Goal: Communication & Community: Answer question/provide support

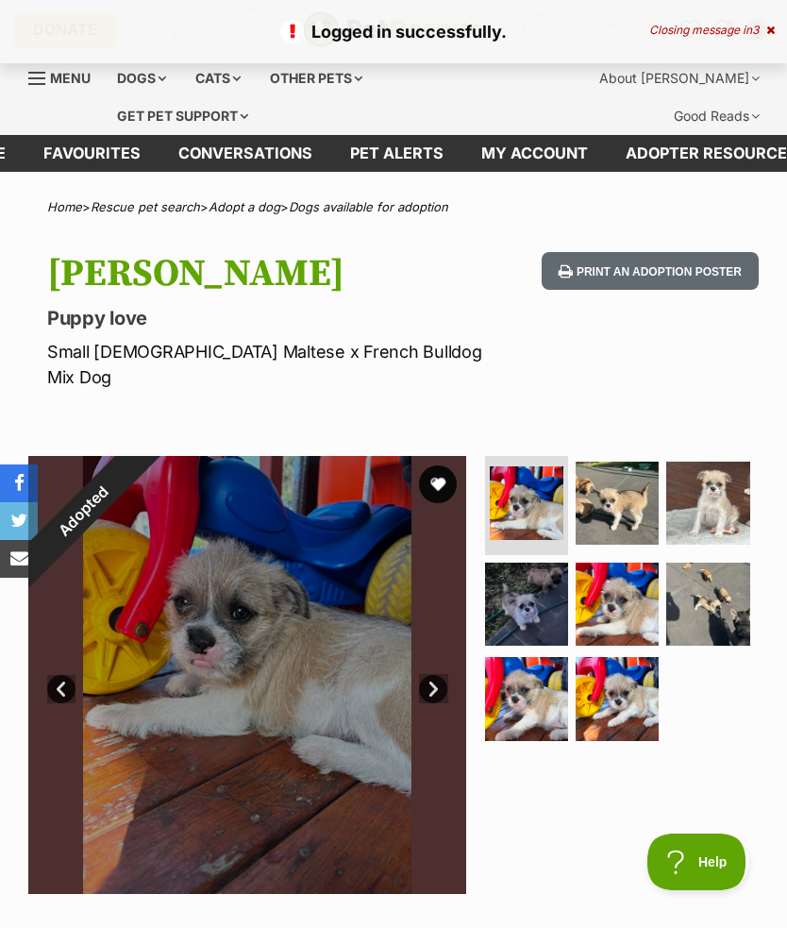
click at [410, 157] on link "Pet alerts" at bounding box center [396, 153] width 131 height 37
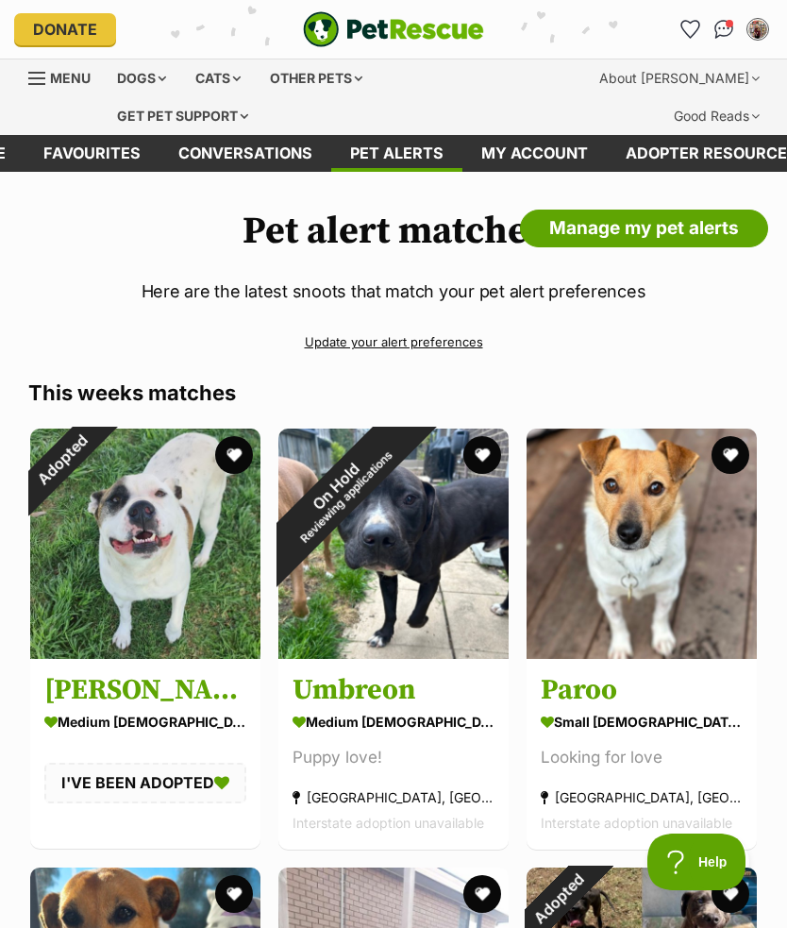
click at [721, 31] on img "Conversations" at bounding box center [724, 29] width 20 height 19
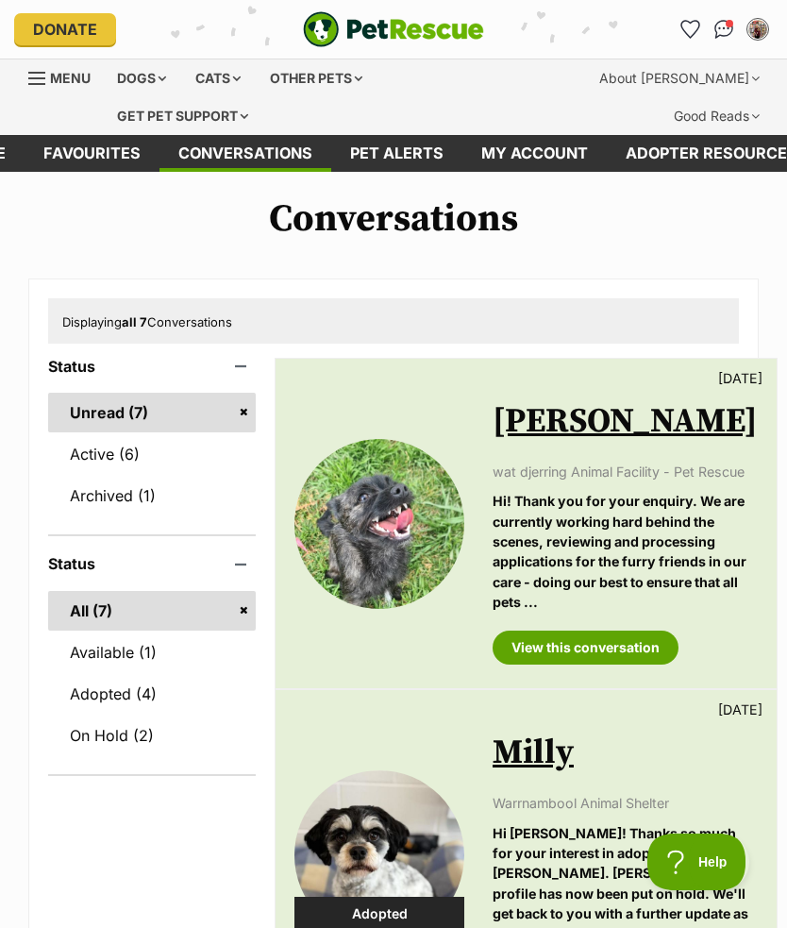
click at [400, 513] on img at bounding box center [379, 524] width 170 height 170
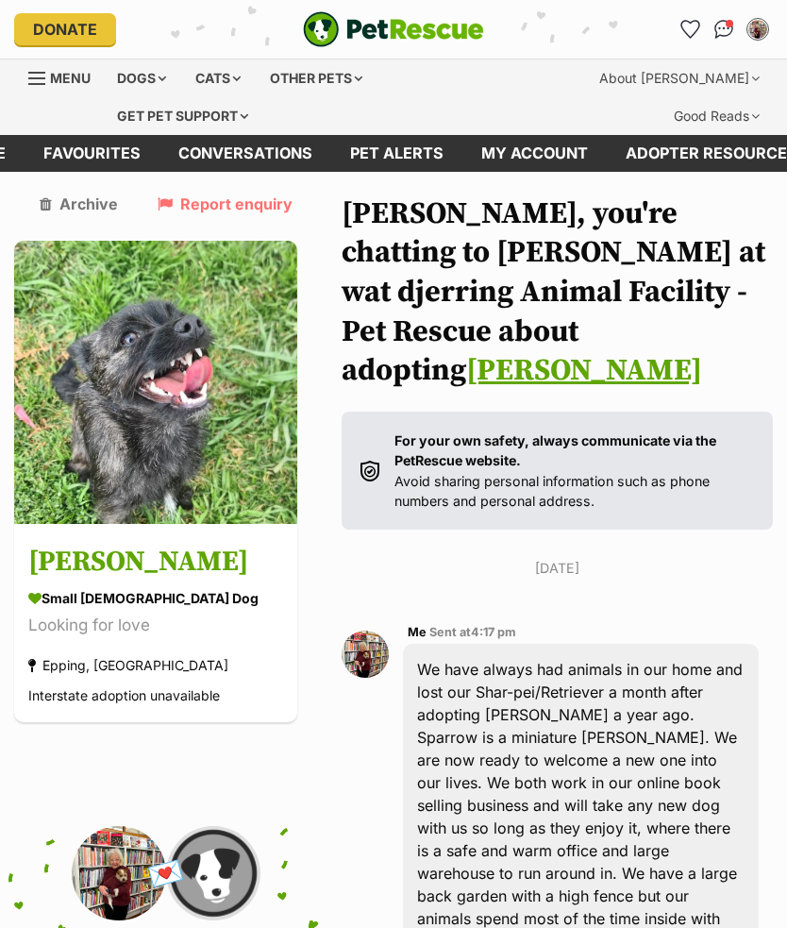
click at [83, 561] on h3 "Saoirse" at bounding box center [155, 563] width 255 height 42
click at [715, 24] on img "Conversations" at bounding box center [724, 29] width 20 height 19
click at [723, 20] on img "Conversations" at bounding box center [724, 29] width 20 height 19
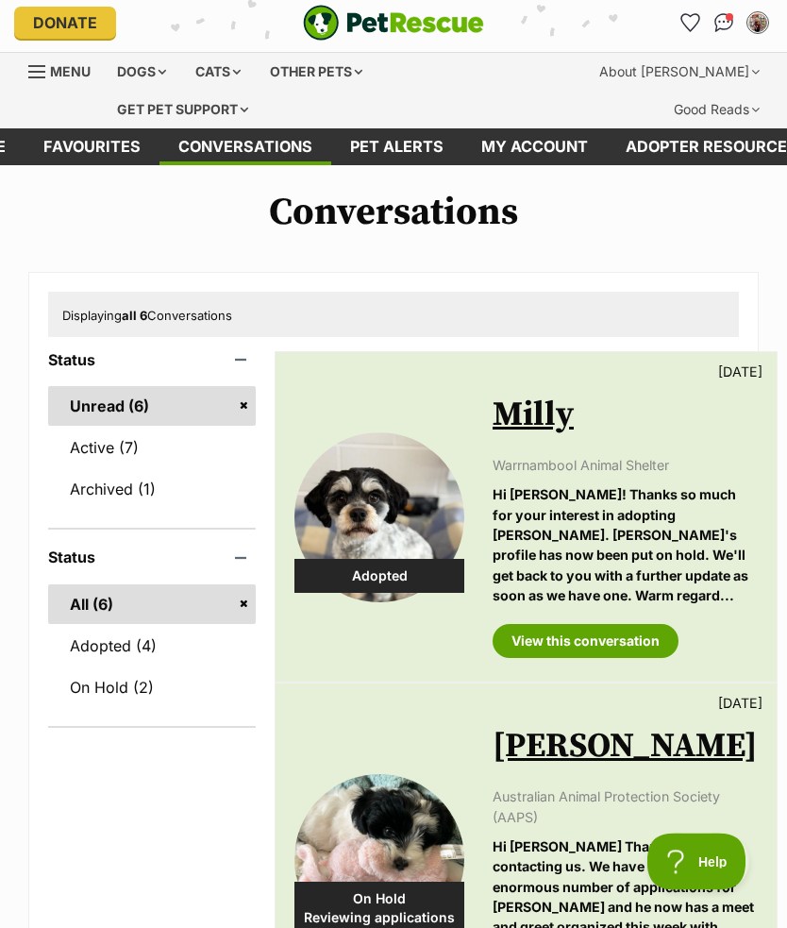
click at [393, 485] on img at bounding box center [379, 518] width 170 height 170
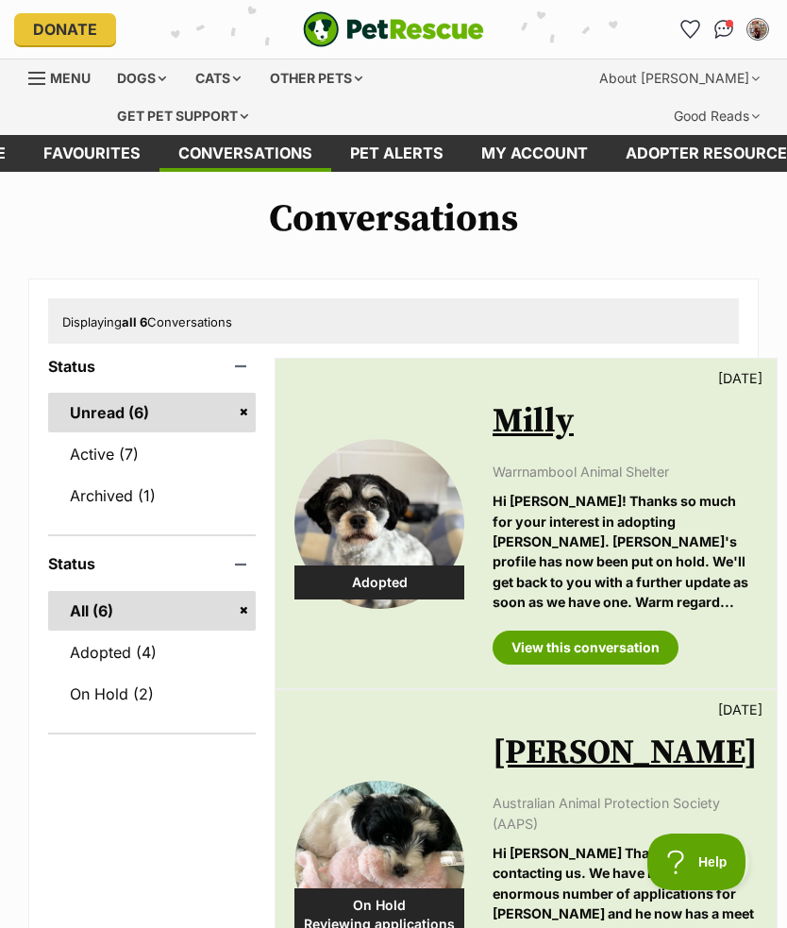
click at [98, 456] on link "Active (7)" at bounding box center [152, 454] width 208 height 40
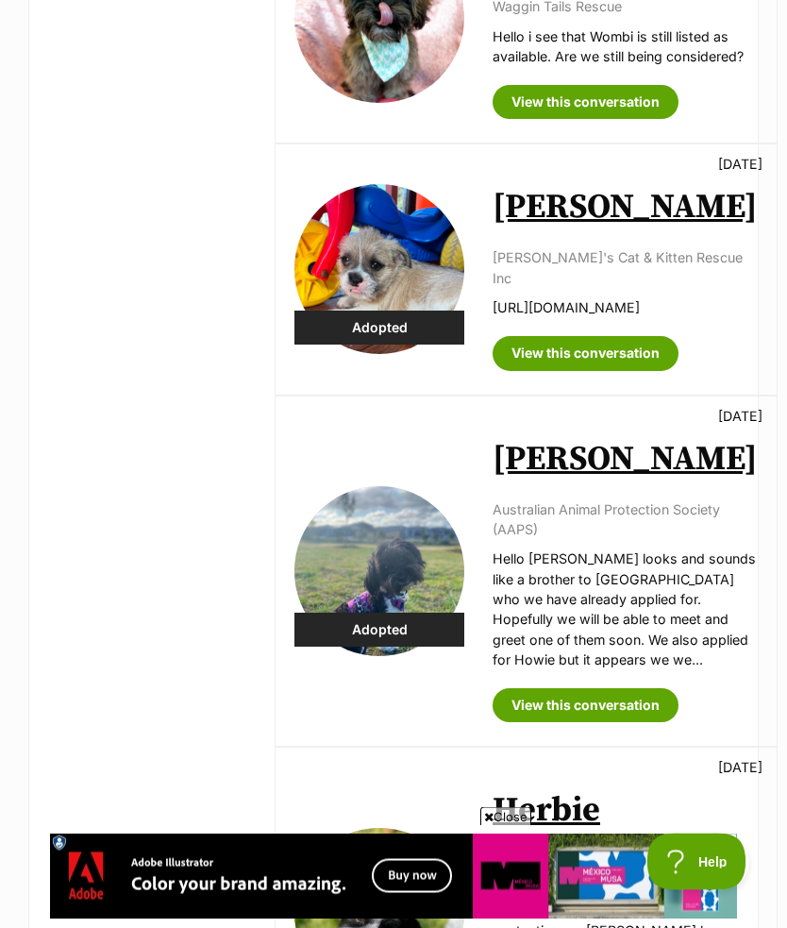
scroll to position [1102, 0]
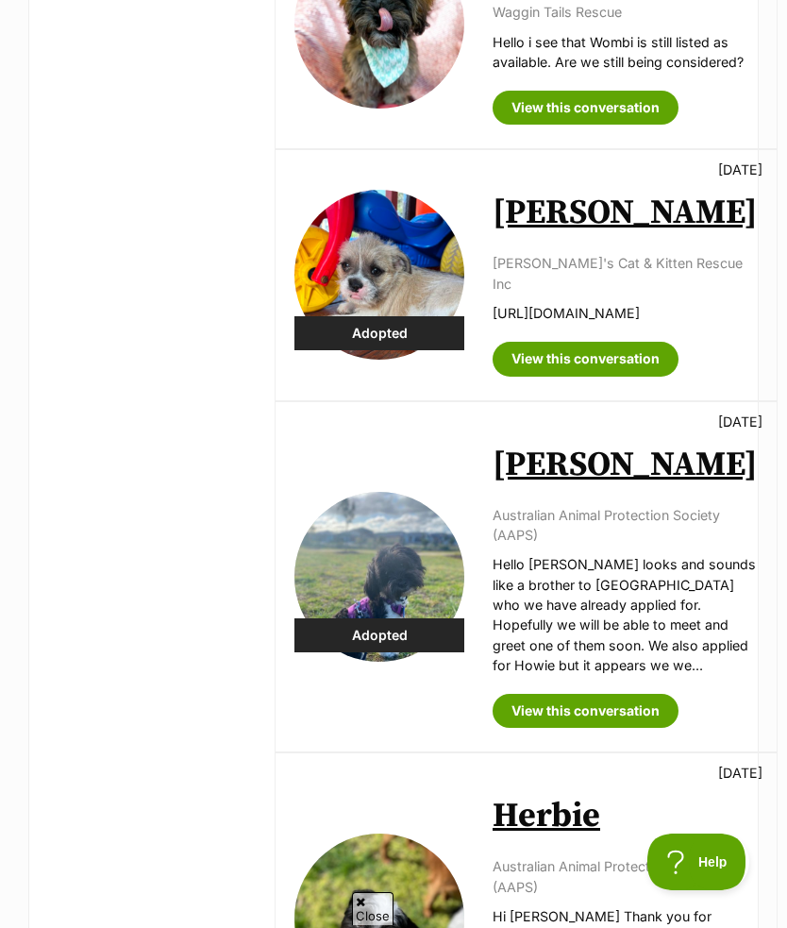
click at [395, 498] on img at bounding box center [379, 577] width 170 height 170
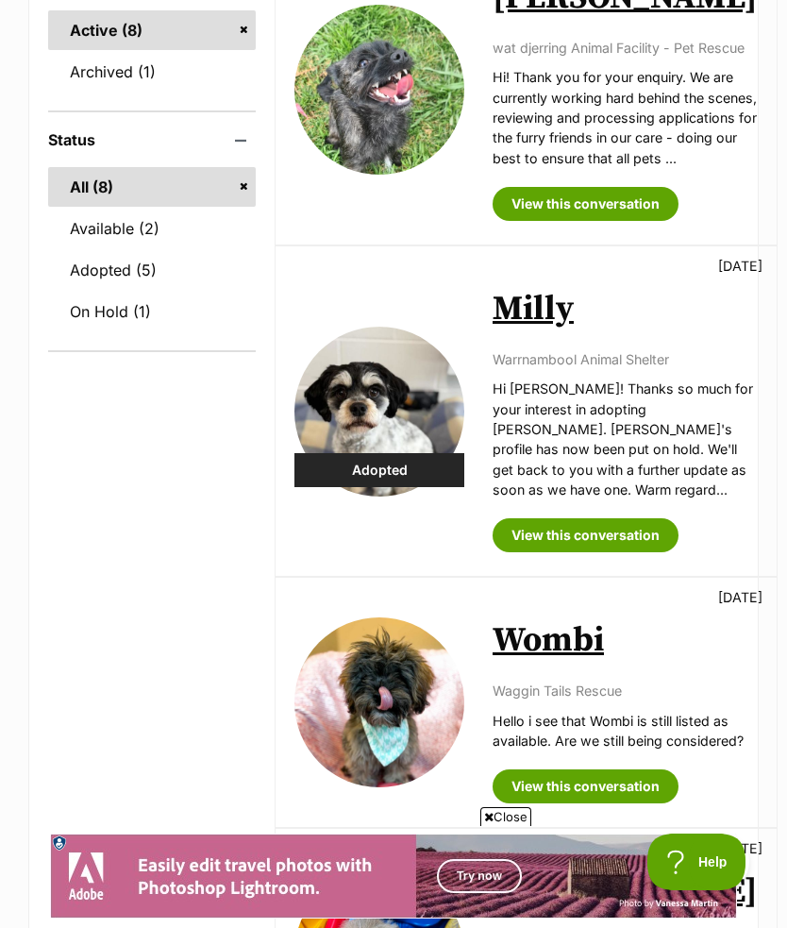
scroll to position [419, 0]
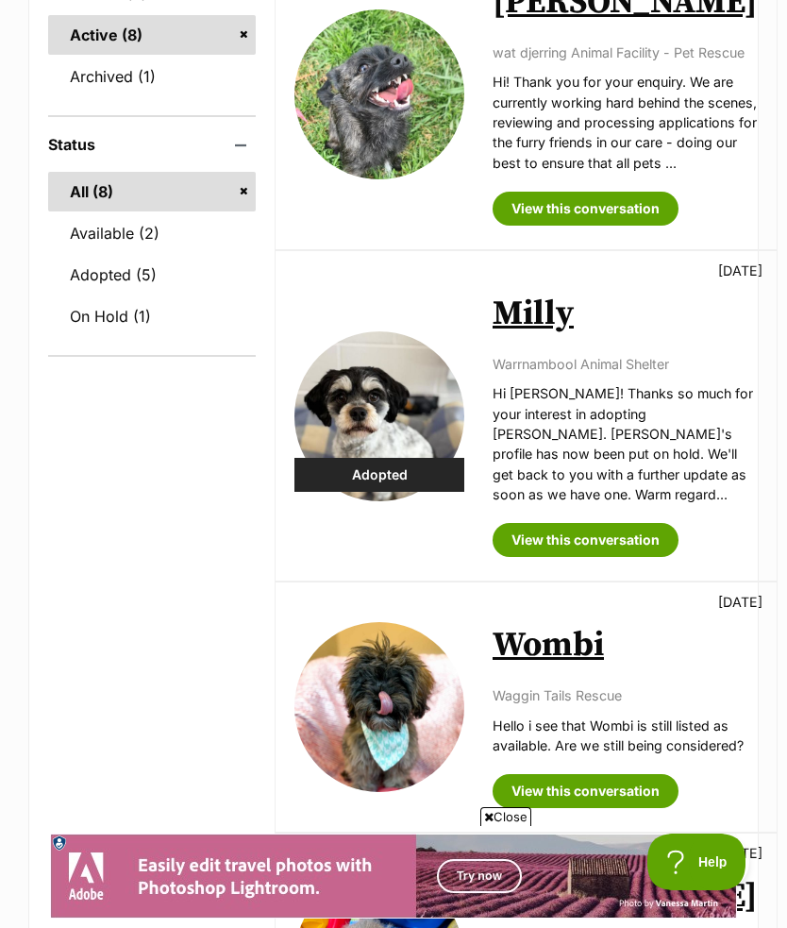
click at [579, 774] on link "View this conversation" at bounding box center [586, 791] width 186 height 34
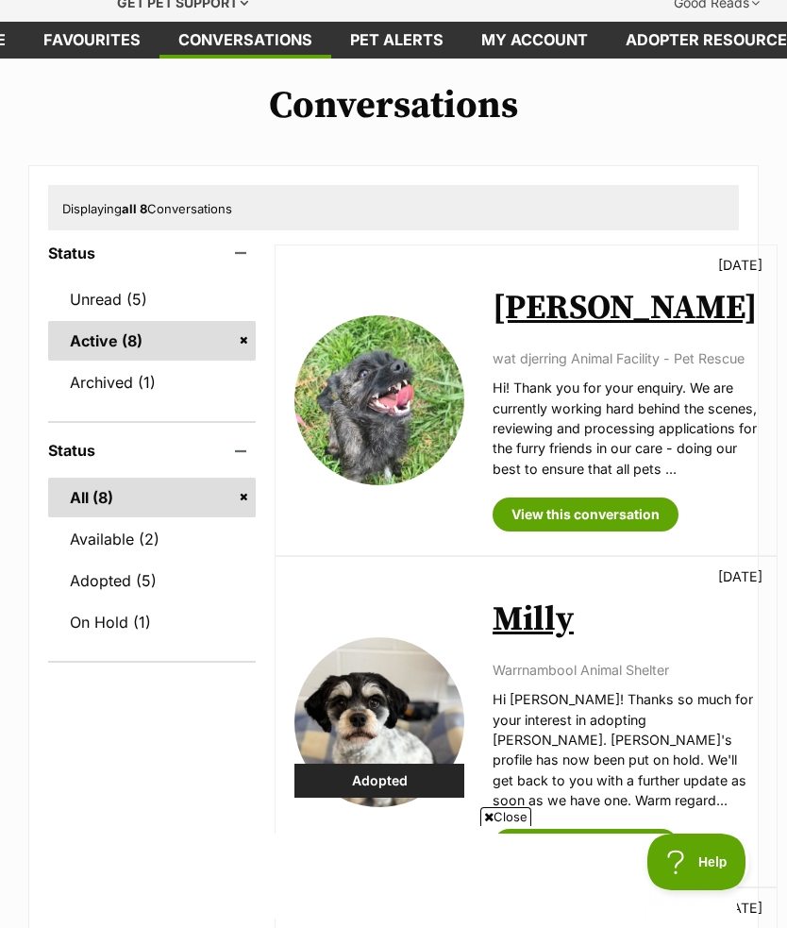
scroll to position [0, 0]
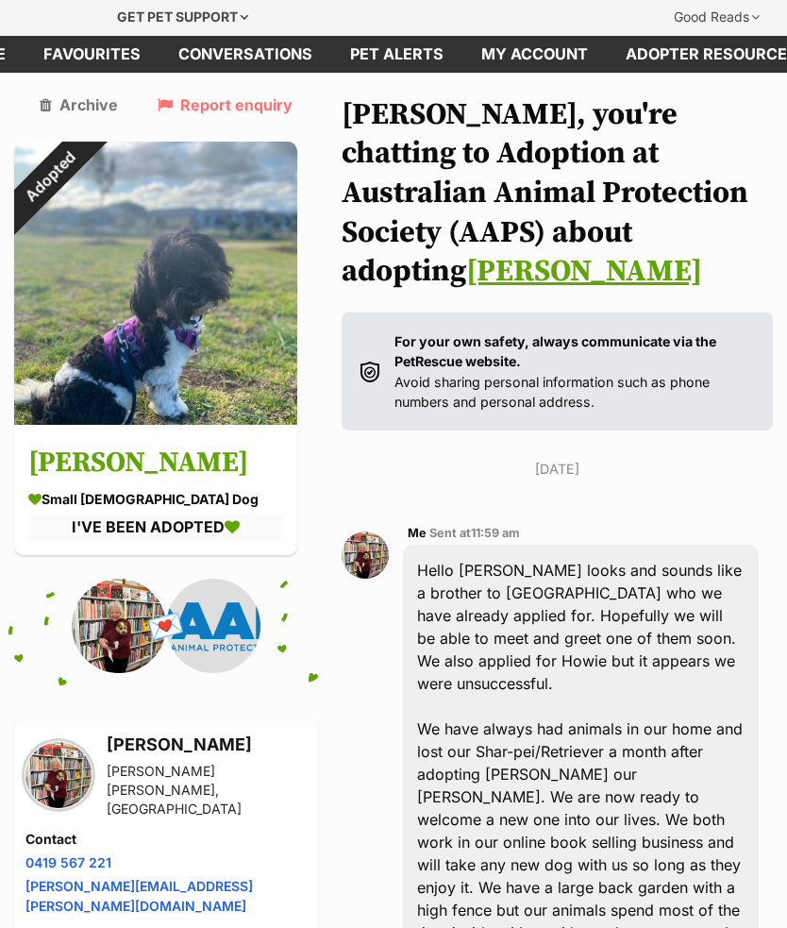
scroll to position [79, 0]
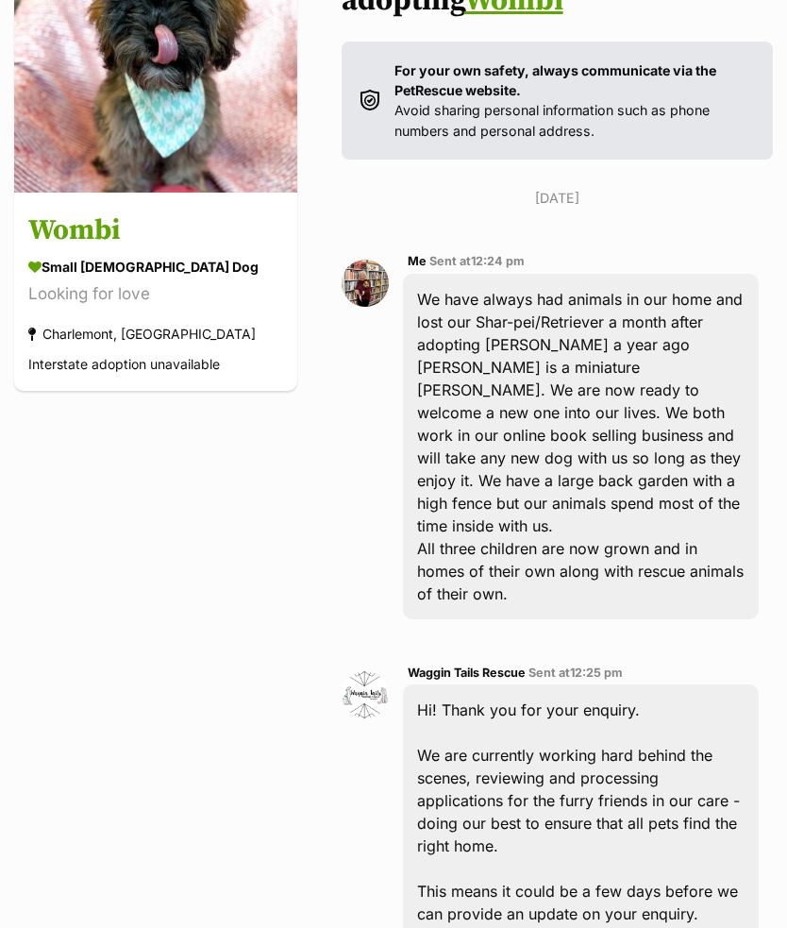
scroll to position [329, 0]
